Goal: Task Accomplishment & Management: Manage account settings

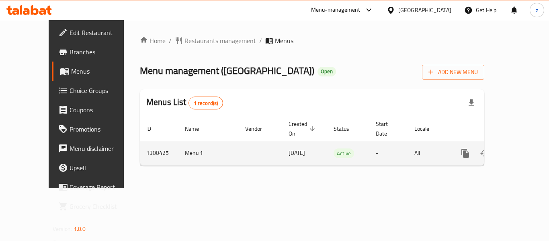
click at [520, 150] on icon "enhanced table" at bounding box center [523, 153] width 7 height 7
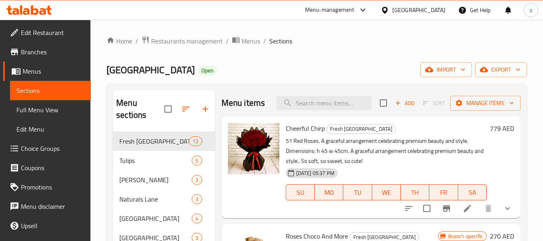
click at [31, 152] on span "Choice Groups" at bounding box center [53, 149] width 64 height 10
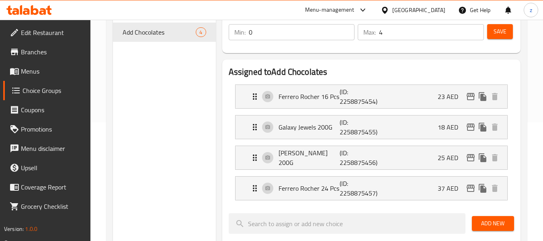
scroll to position [121, 0]
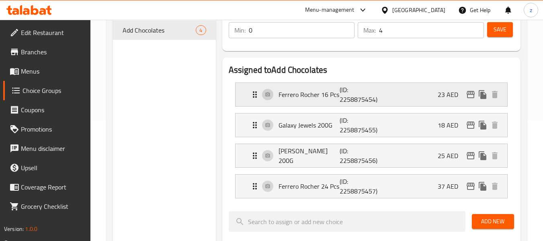
click at [311, 95] on p "Ferrero Rocher 16 Pcs" at bounding box center [310, 95] width 62 height 10
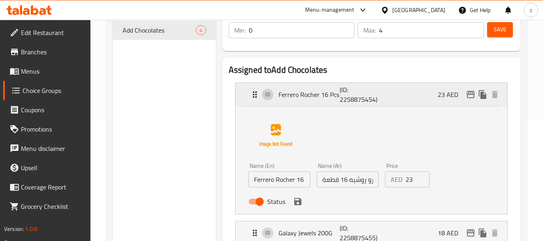
click at [311, 95] on p "Ferrero Rocher 16 Pcs" at bounding box center [310, 95] width 62 height 10
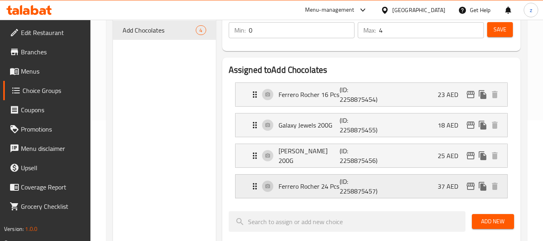
click at [316, 188] on p "Ferrero Rocher 24 Pcs" at bounding box center [310, 186] width 62 height 10
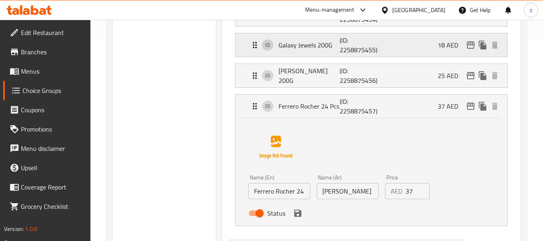
scroll to position [201, 0]
click at [316, 105] on p "Ferrero Rocher 24 Pcs" at bounding box center [310, 106] width 62 height 10
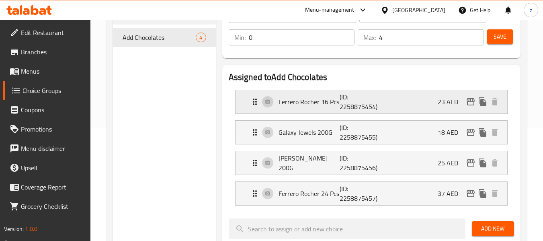
scroll to position [121, 0]
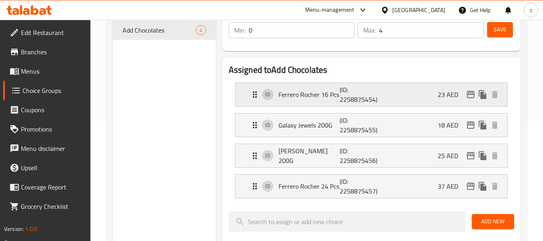
click at [294, 90] on p "Ferrero Rocher 16 Pcs" at bounding box center [310, 95] width 62 height 10
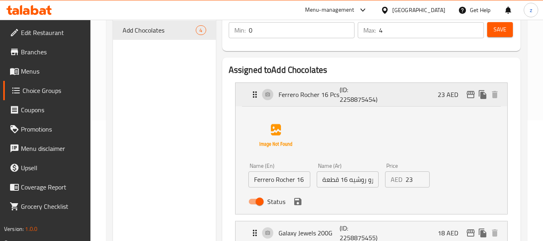
click at [294, 90] on p "Ferrero Rocher 16 Pcs" at bounding box center [310, 95] width 62 height 10
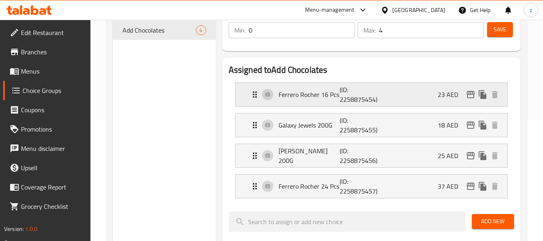
click at [294, 90] on p "Ferrero Rocher 16 Pcs" at bounding box center [310, 95] width 62 height 10
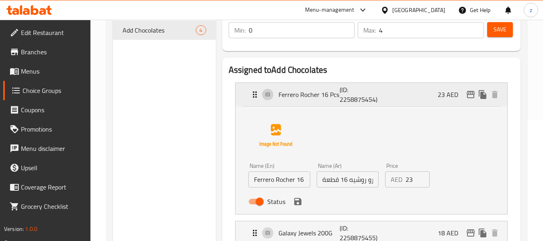
click at [291, 96] on p "Ferrero Rocher 16 Pcs" at bounding box center [310, 95] width 62 height 10
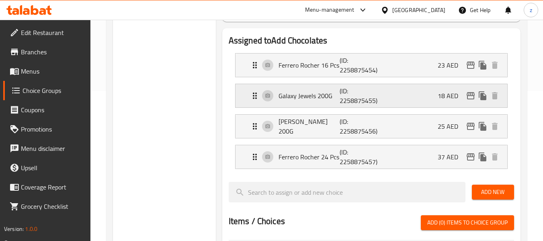
scroll to position [161, 0]
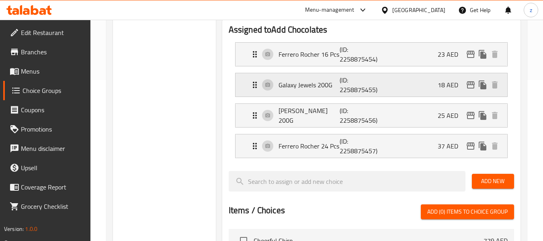
click at [313, 80] on p "Galaxy Jewels 200G" at bounding box center [310, 85] width 62 height 10
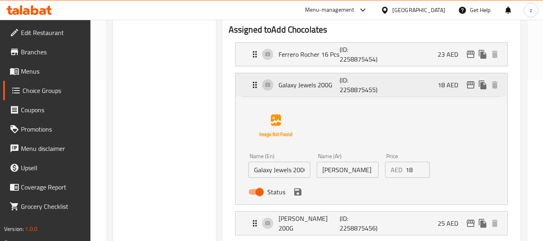
click at [300, 80] on p "Galaxy Jewels 200G" at bounding box center [310, 85] width 62 height 10
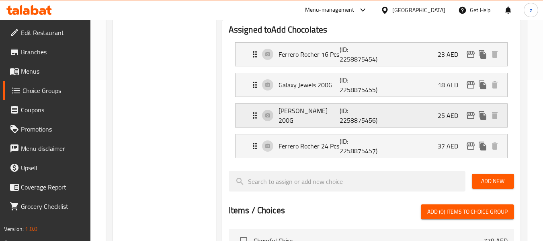
click at [298, 123] on div "Lindt Lindor 200G (ID: 2258875456) 25 AED" at bounding box center [374, 115] width 248 height 23
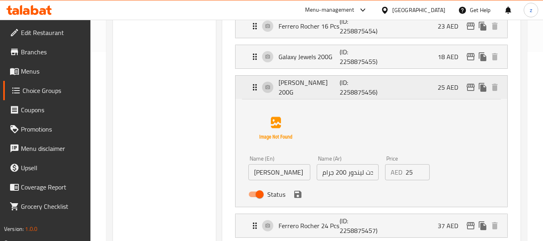
scroll to position [201, 0]
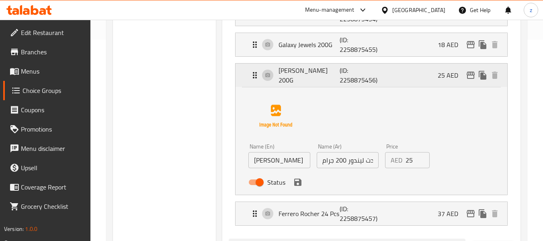
click at [299, 80] on p "[PERSON_NAME] 200G" at bounding box center [310, 75] width 62 height 19
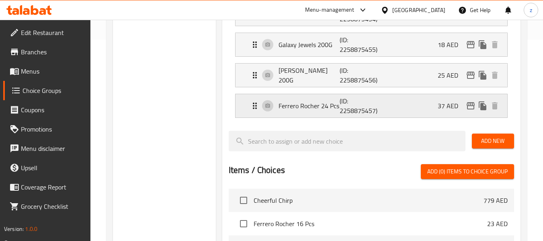
click at [309, 111] on p "Ferrero Rocher 24 Pcs" at bounding box center [310, 106] width 62 height 10
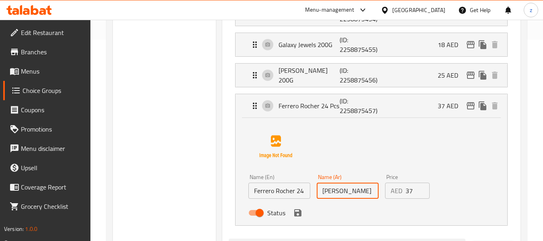
scroll to position [0, 11]
drag, startPoint x: 349, startPoint y: 189, endPoint x: 398, endPoint y: 190, distance: 48.7
click at [398, 190] on div "Name (En) [PERSON_NAME] 24 Pcs Name (En) Name (Ar) فيريرو روشيه 24 قطعة Name (A…" at bounding box center [347, 197] width 205 height 53
click at [349, 154] on div "Name (En) [PERSON_NAME] 24 Pcs Name (En) Name (Ar) فيريرو روشيه 24 قطعة Name (A…" at bounding box center [371, 169] width 246 height 101
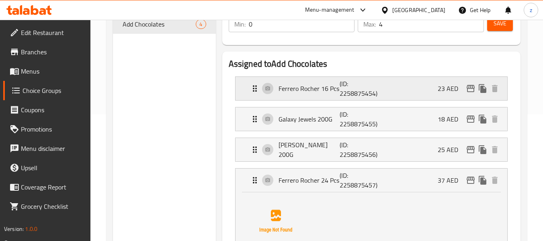
scroll to position [121, 0]
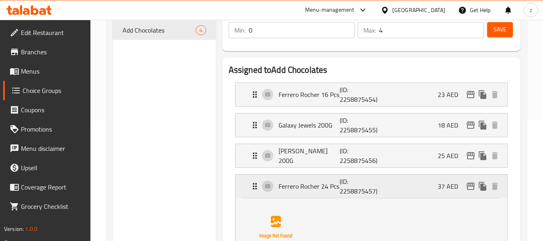
click at [298, 185] on p "Ferrero Rocher 24 Pcs" at bounding box center [310, 186] width 62 height 10
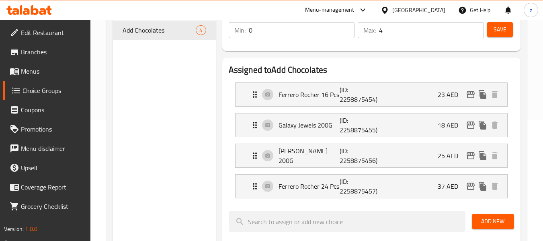
scroll to position [0, 0]
click at [170, 150] on div "Choice Groups Add Chocolates 4" at bounding box center [164, 223] width 103 height 505
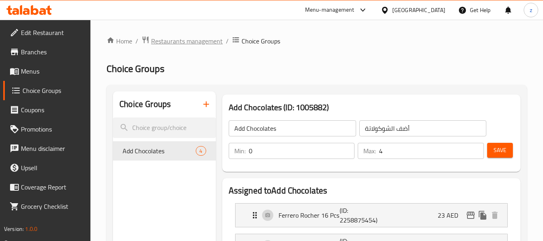
click at [187, 39] on span "Restaurants management" at bounding box center [187, 41] width 72 height 10
